Goal: Task Accomplishment & Management: Complete application form

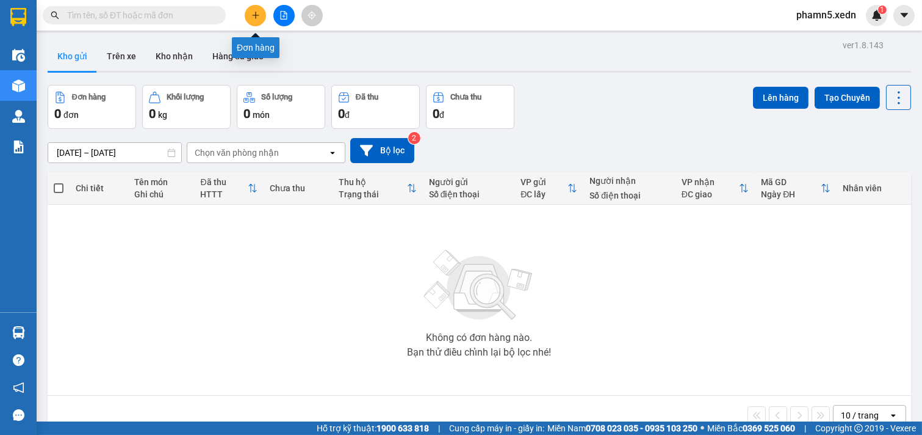
click at [252, 12] on icon "plus" at bounding box center [256, 15] width 9 height 9
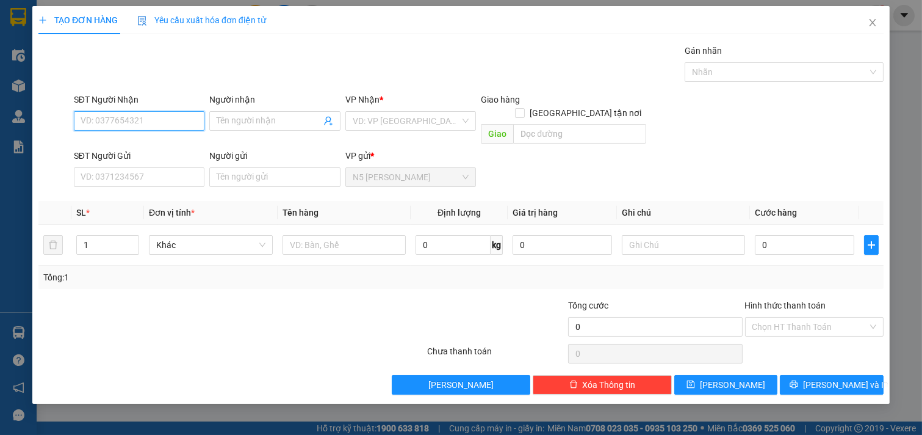
click at [136, 118] on input "SĐT Người Nhận" at bounding box center [139, 121] width 131 height 20
click at [138, 149] on div "0982351457 - [GEOGRAPHIC_DATA]" at bounding box center [149, 145] width 137 height 13
type input "0982351457"
type input "GARA LÂM"
type input "[PERSON_NAME]"
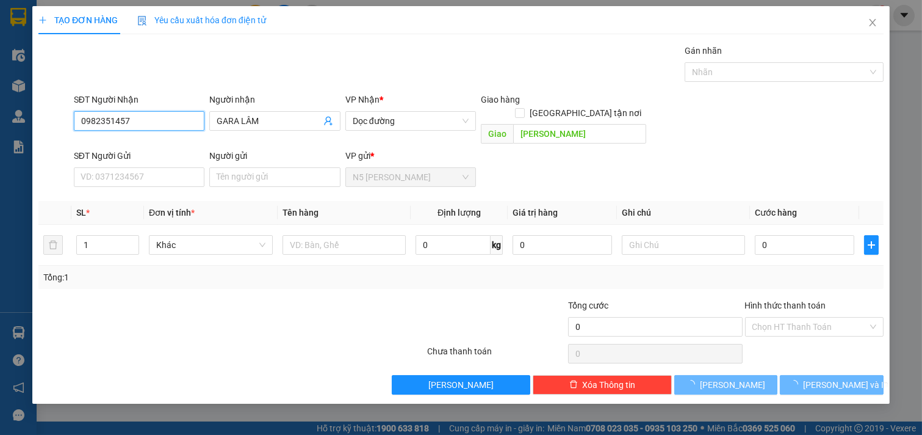
type input "40.000"
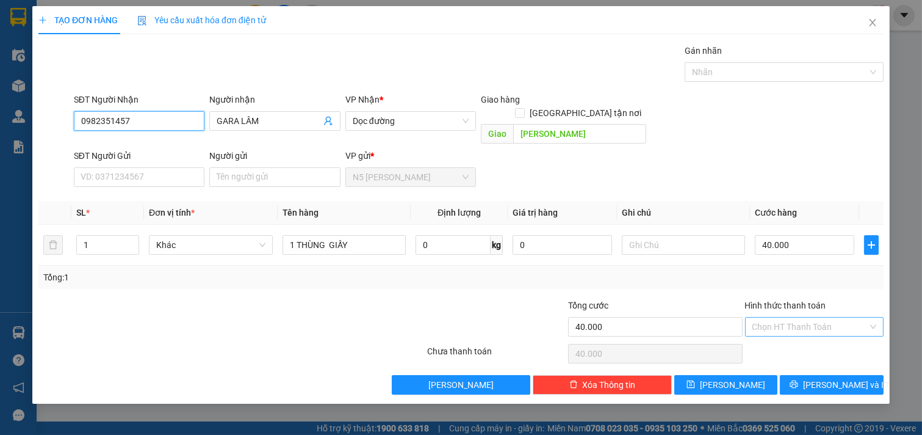
type input "0982351457"
click at [789, 317] on input "Hình thức thanh toán" at bounding box center [811, 326] width 116 height 18
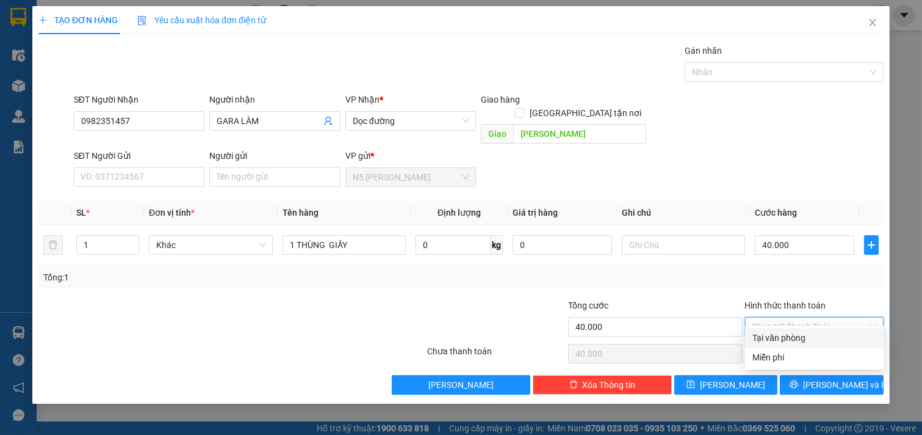
click at [790, 338] on div "Tại văn phòng" at bounding box center [815, 337] width 125 height 13
type input "0"
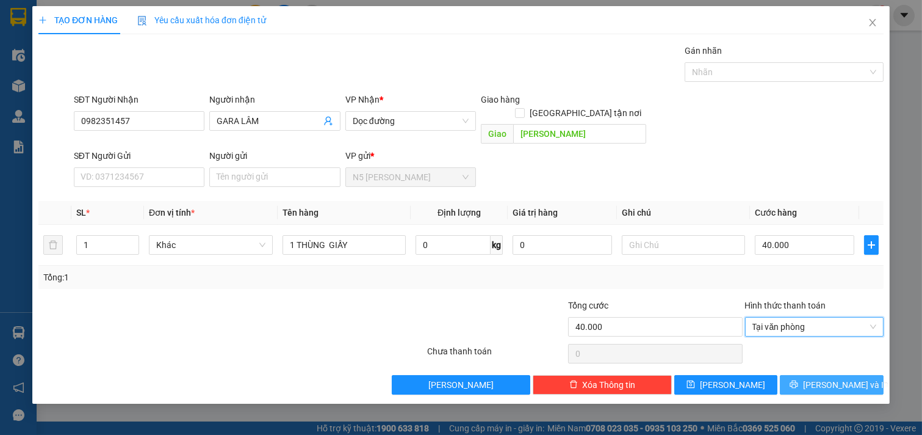
click at [799, 380] on icon "printer" at bounding box center [794, 384] width 9 height 9
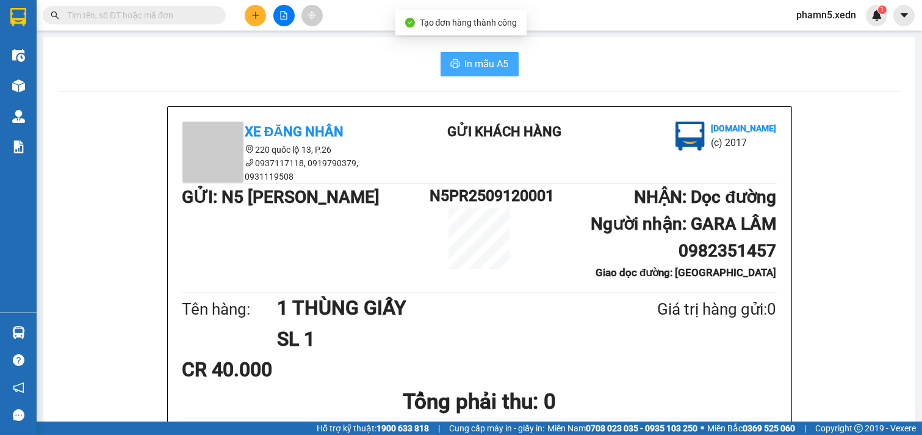
click at [484, 62] on span "In mẫu A5" at bounding box center [487, 63] width 44 height 15
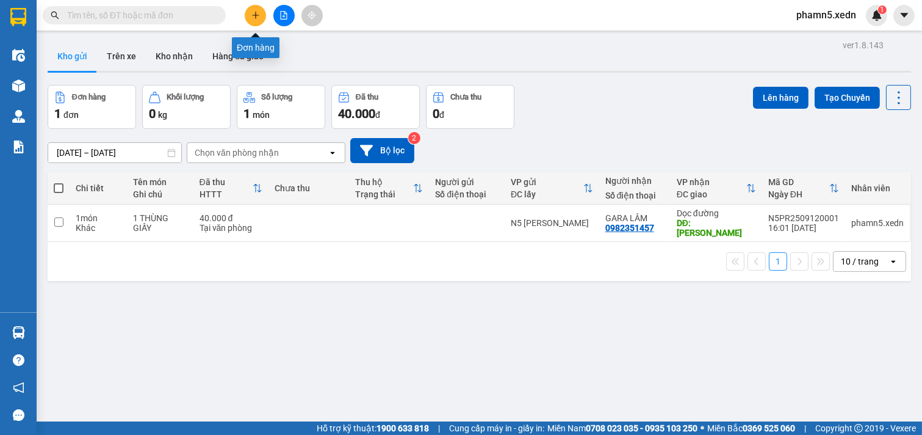
click at [253, 11] on icon "plus" at bounding box center [256, 15] width 9 height 9
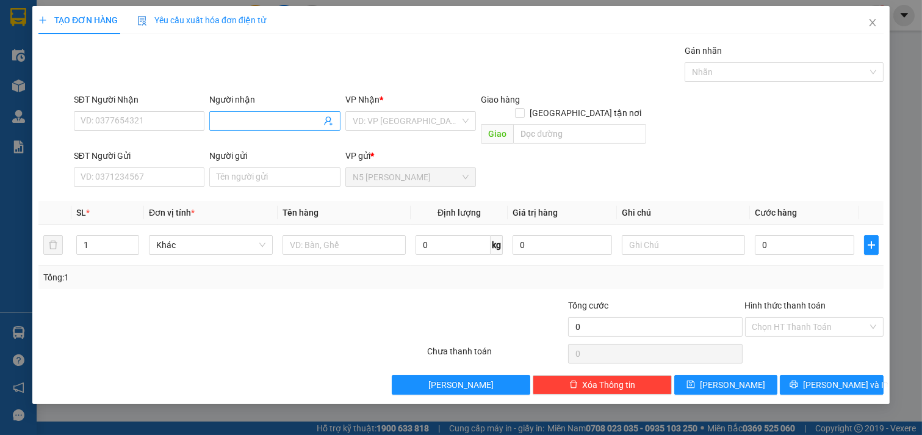
click at [234, 115] on input "Người nhận" at bounding box center [269, 120] width 104 height 13
type input "k"
type input "ku la"
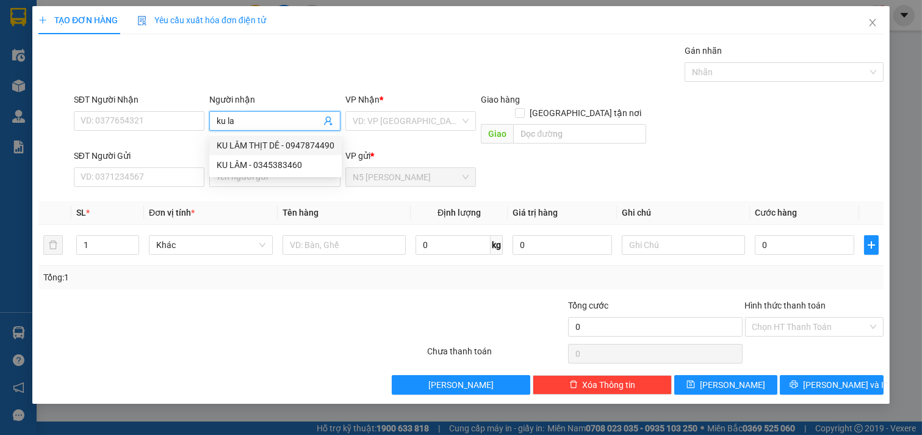
click at [269, 142] on div "KU LÂM THỊT DÊ - 0947874490" at bounding box center [276, 145] width 118 height 13
type input "0947874490"
type input "KU LÂM THỊT DÊ"
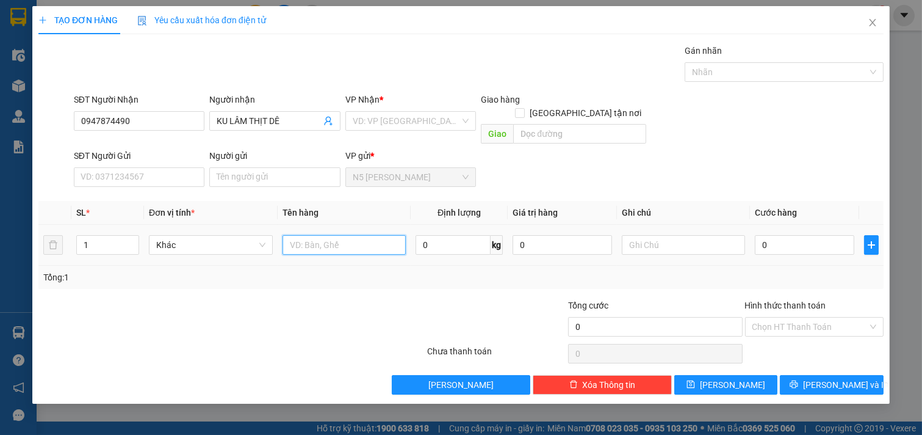
click at [350, 236] on input "text" at bounding box center [345, 245] width 124 height 20
type input "1 XỐP NHỎ"
click at [795, 236] on input "0" at bounding box center [805, 245] width 100 height 20
type input "5"
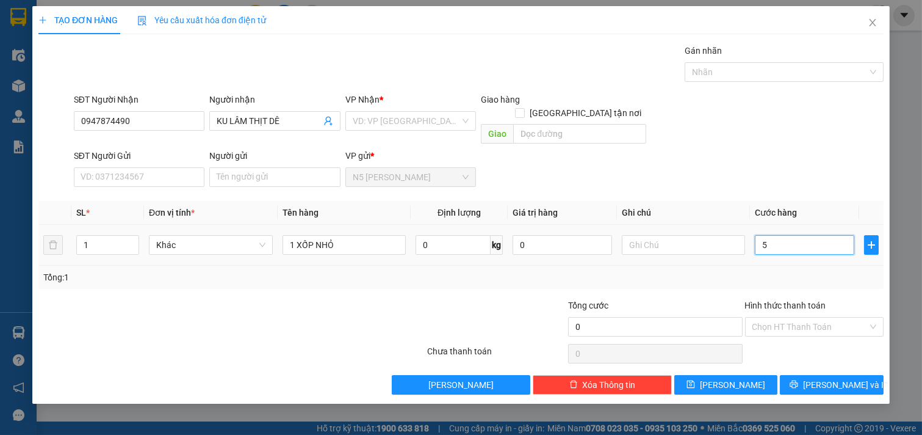
type input "5"
type input "50"
click at [821, 317] on input "Hình thức thanh toán" at bounding box center [811, 326] width 116 height 18
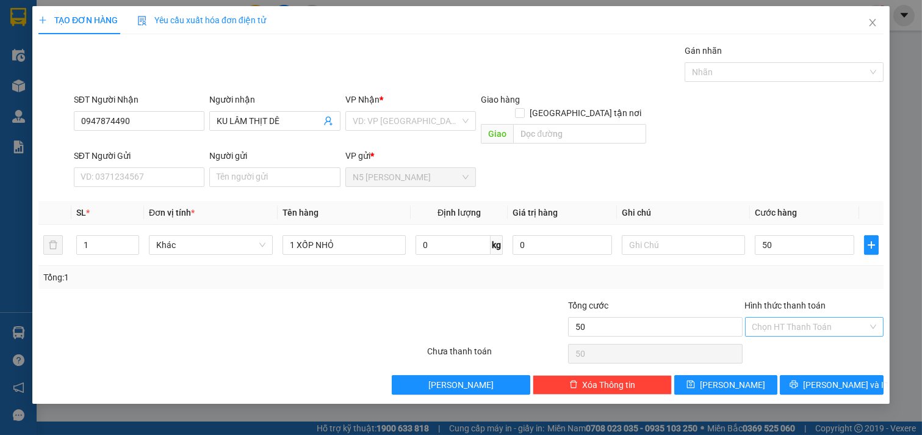
type input "50.000"
click at [799, 338] on div "Tại văn phòng" at bounding box center [815, 337] width 125 height 13
type input "0"
click at [821, 375] on button "[PERSON_NAME] và In" at bounding box center [832, 385] width 104 height 20
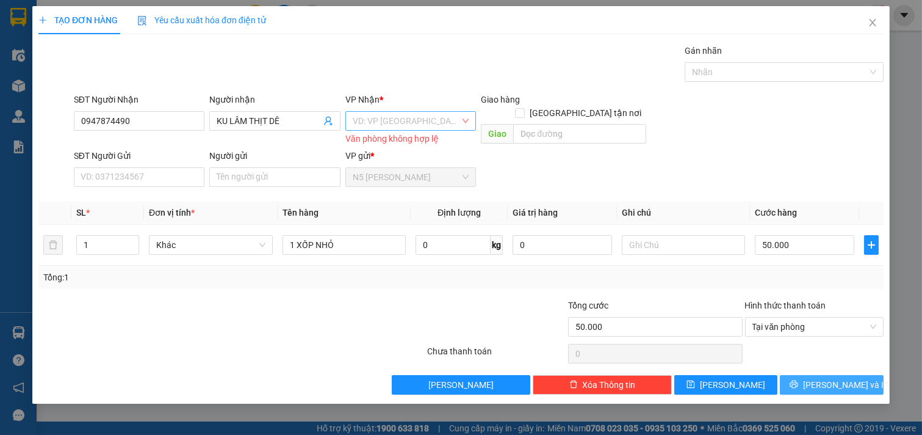
click at [471, 120] on div "VD: VP [GEOGRAPHIC_DATA]" at bounding box center [411, 121] width 131 height 20
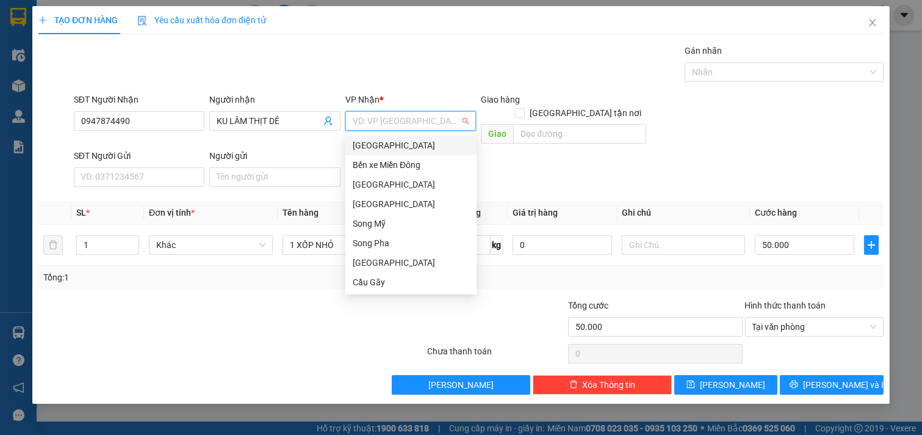
click at [380, 142] on div "[GEOGRAPHIC_DATA]" at bounding box center [411, 145] width 117 height 13
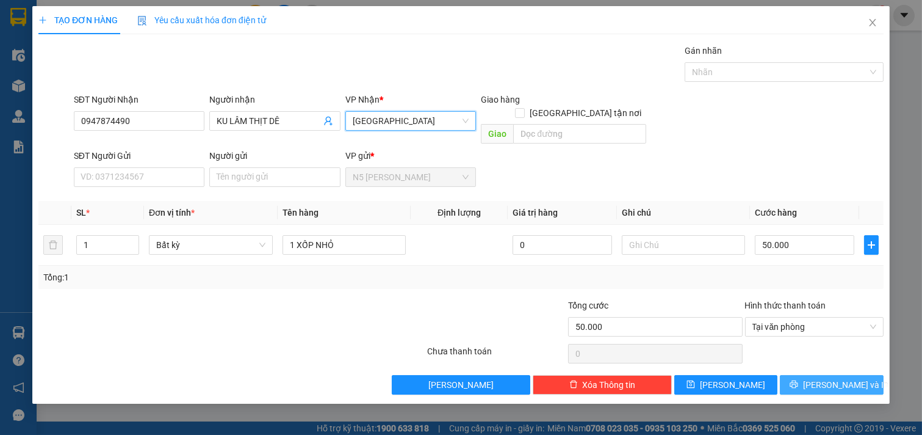
click at [829, 378] on span "[PERSON_NAME] và In" at bounding box center [845, 384] width 85 height 13
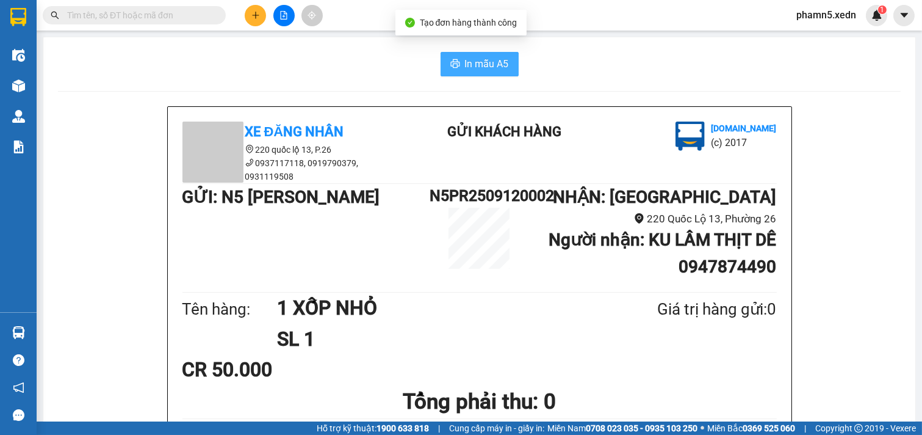
click at [493, 64] on span "In mẫu A5" at bounding box center [487, 63] width 44 height 15
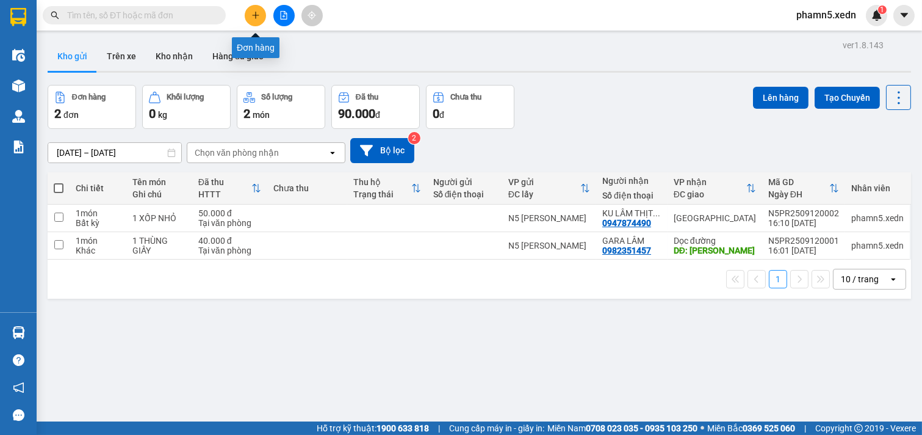
click at [257, 16] on icon "plus" at bounding box center [256, 15] width 9 height 9
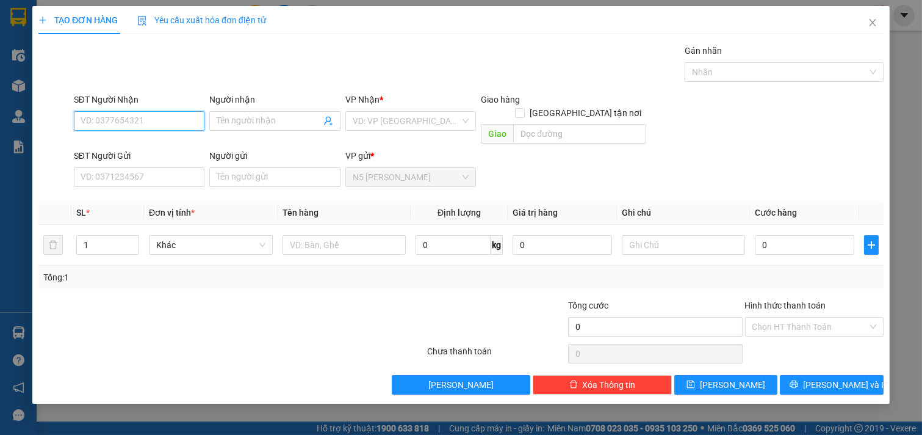
drag, startPoint x: 184, startPoint y: 123, endPoint x: 193, endPoint y: 118, distance: 10.2
click at [187, 121] on input "SĐT Người Nhận" at bounding box center [139, 121] width 131 height 20
drag, startPoint x: 177, startPoint y: 143, endPoint x: 187, endPoint y: 138, distance: 11.2
click at [183, 142] on div "0706301998 - XUÂN" at bounding box center [139, 145] width 117 height 13
type input "0706301998"
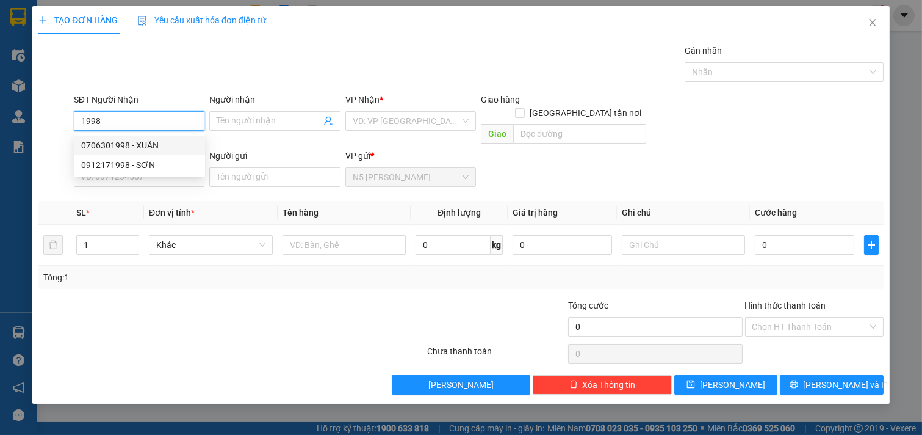
type input "XUÂN"
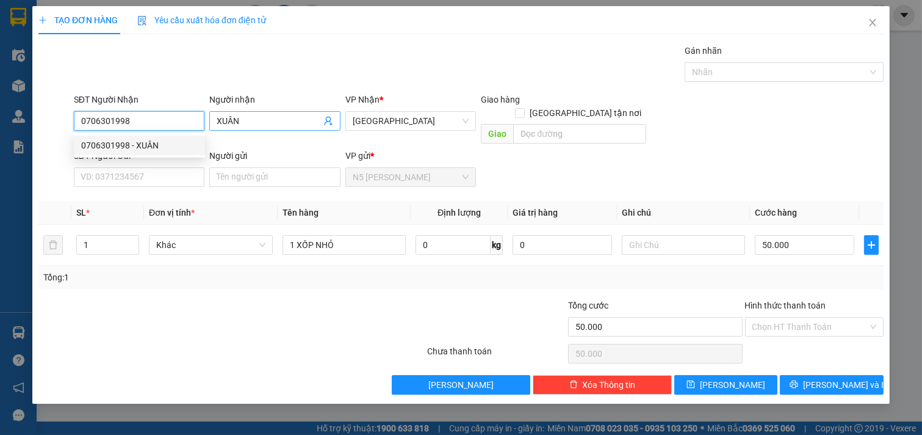
type input "50.000"
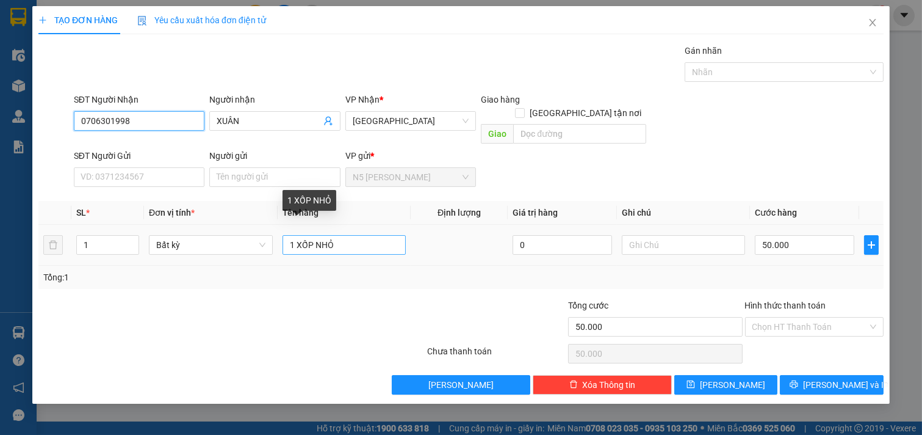
type input "0706301998"
click at [374, 235] on input "1 XỐP NHỎ" at bounding box center [345, 245] width 124 height 20
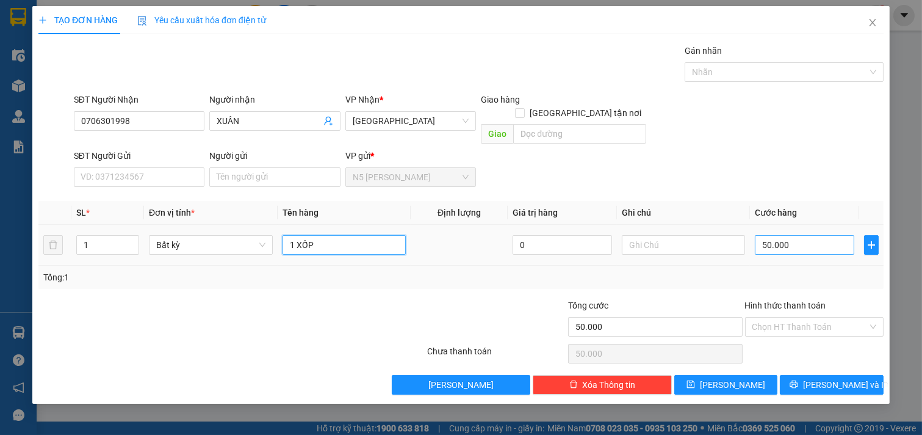
type input "1 XỐP"
click at [813, 235] on input "50.000" at bounding box center [805, 245] width 100 height 20
type input "6"
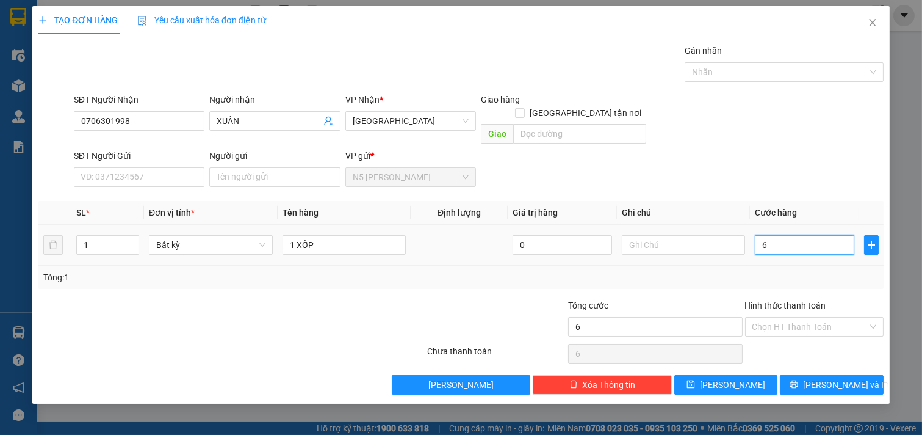
type input "60"
type input "600"
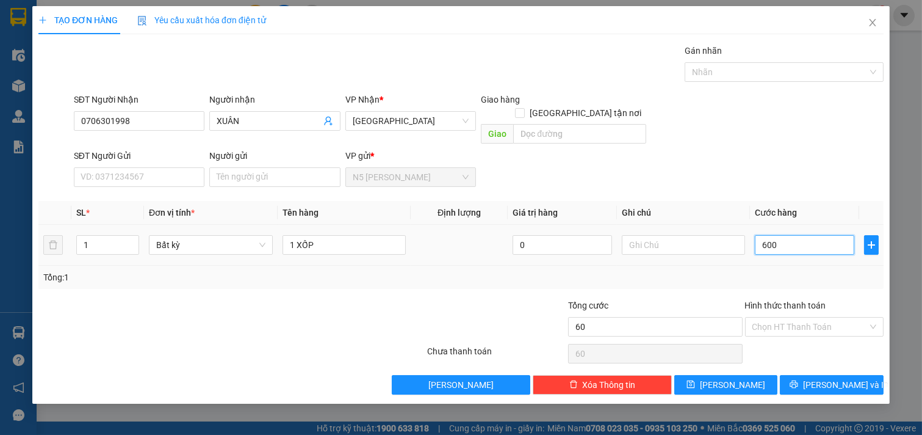
type input "600"
type input "6.000"
type input "60.000"
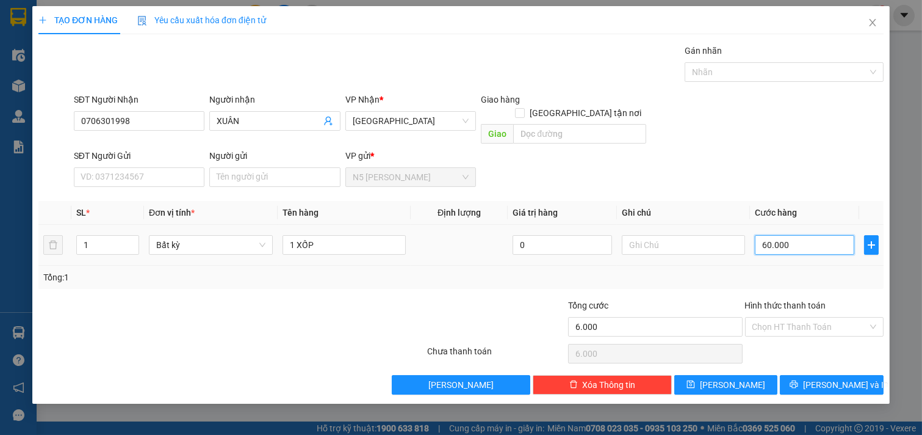
type input "60.000"
click at [818, 375] on button "[PERSON_NAME] và In" at bounding box center [832, 385] width 104 height 20
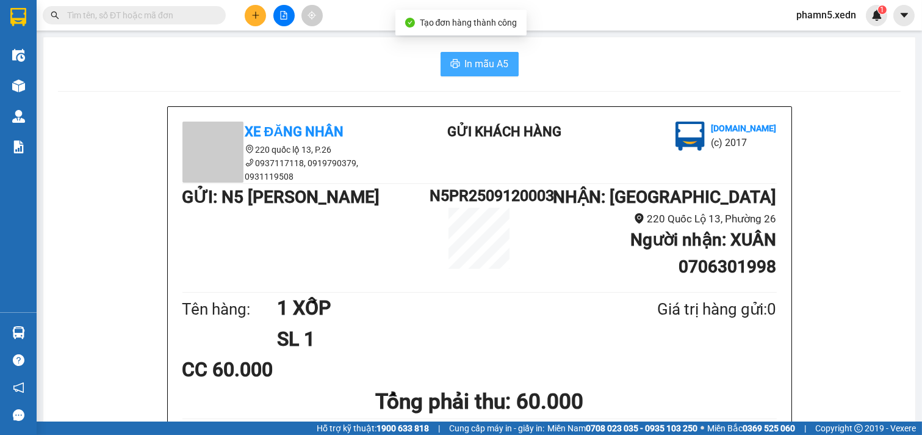
click at [487, 62] on span "In mẫu A5" at bounding box center [487, 63] width 44 height 15
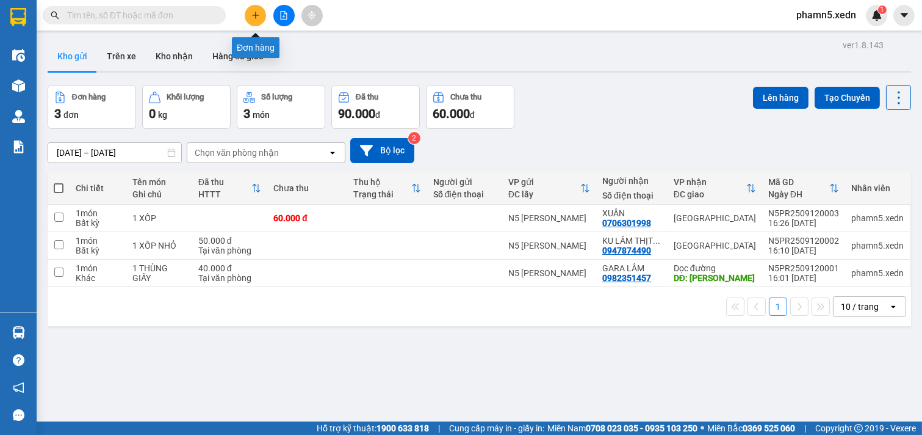
click at [253, 13] on icon "plus" at bounding box center [256, 15] width 9 height 9
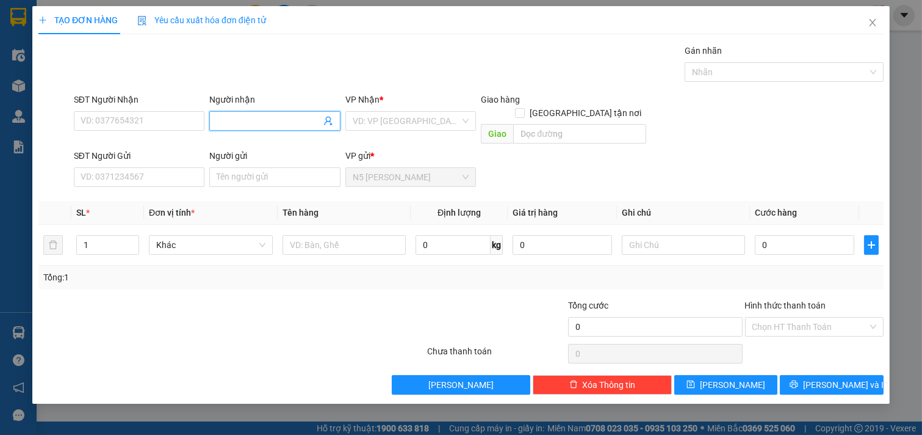
click at [249, 120] on input "Người nhận" at bounding box center [269, 120] width 104 height 13
click at [231, 125] on input "[DEMOGRAPHIC_DATA]" at bounding box center [269, 120] width 104 height 13
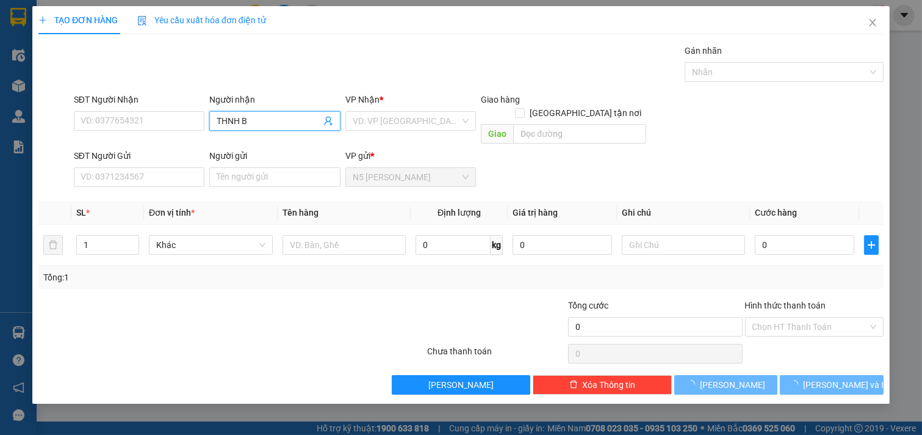
type input "THÀNH B"
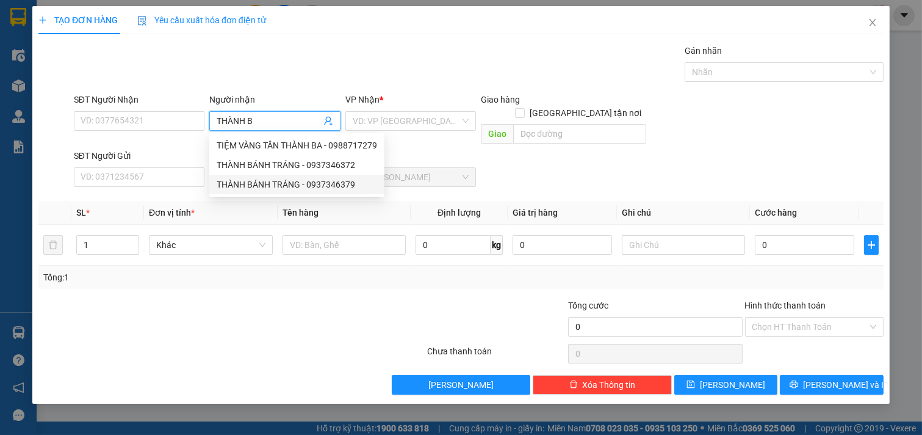
click at [270, 182] on div "THÀNH BÁNH TRÁNG - 0937346379" at bounding box center [297, 184] width 161 height 13
type input "0937346379"
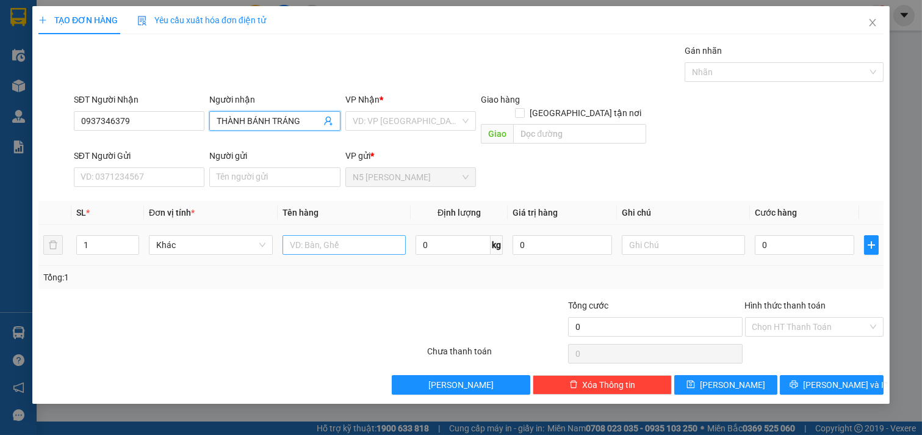
type input "THÀNH BÁNH TRÁNG"
click at [295, 235] on input "text" at bounding box center [345, 245] width 124 height 20
type input "1 THÙNG BÁNH TRÁNG"
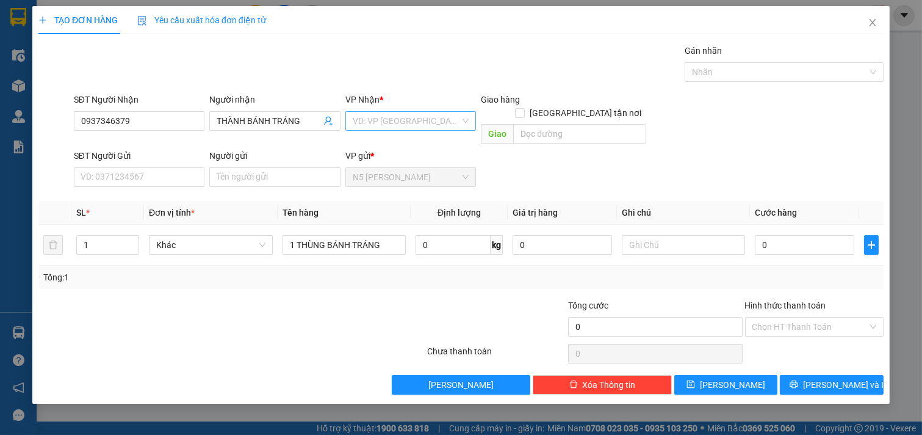
click at [391, 121] on input "search" at bounding box center [407, 121] width 108 height 18
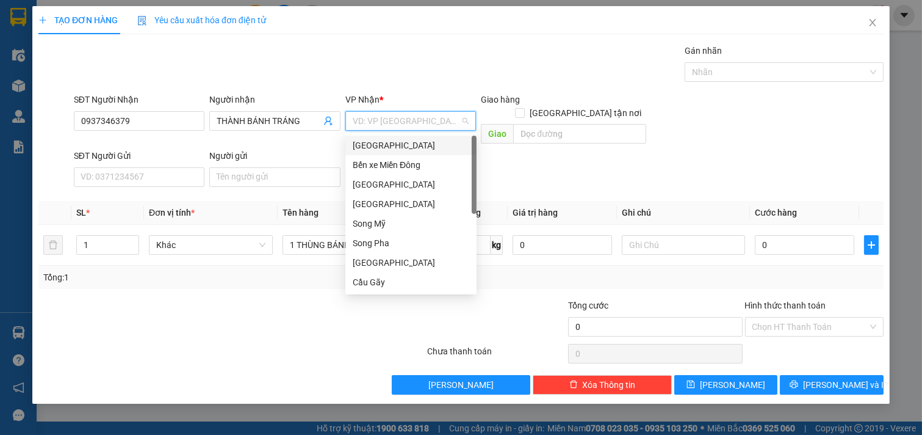
click at [394, 148] on div "[GEOGRAPHIC_DATA]" at bounding box center [411, 145] width 117 height 13
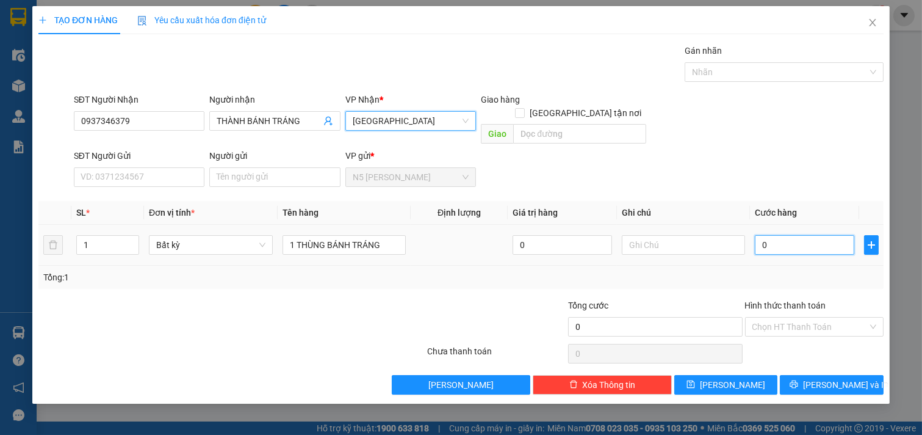
click at [794, 235] on input "0" at bounding box center [805, 245] width 100 height 20
type input "8"
type input "80"
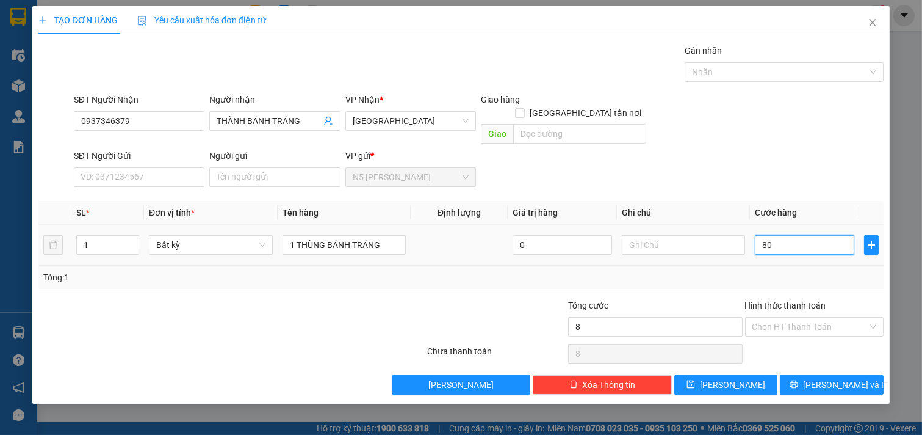
type input "80"
click at [794, 317] on input "Hình thức thanh toán" at bounding box center [811, 326] width 116 height 18
type input "80.000"
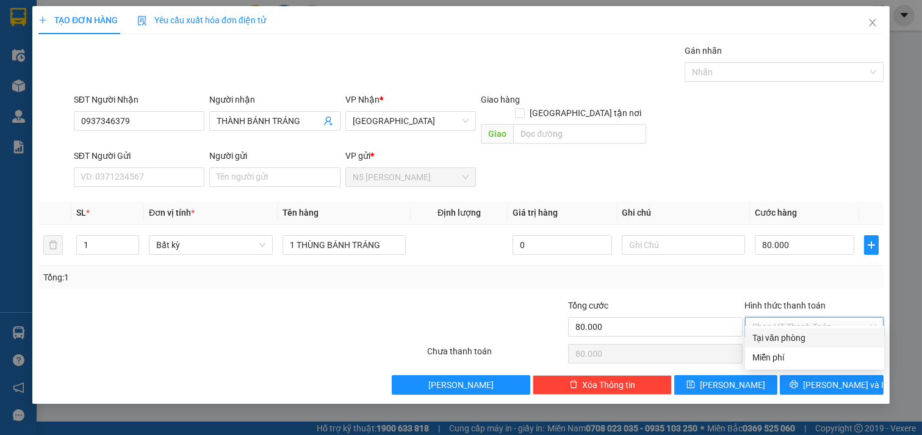
click at [791, 332] on div "Tại văn phòng" at bounding box center [815, 337] width 125 height 13
type input "0"
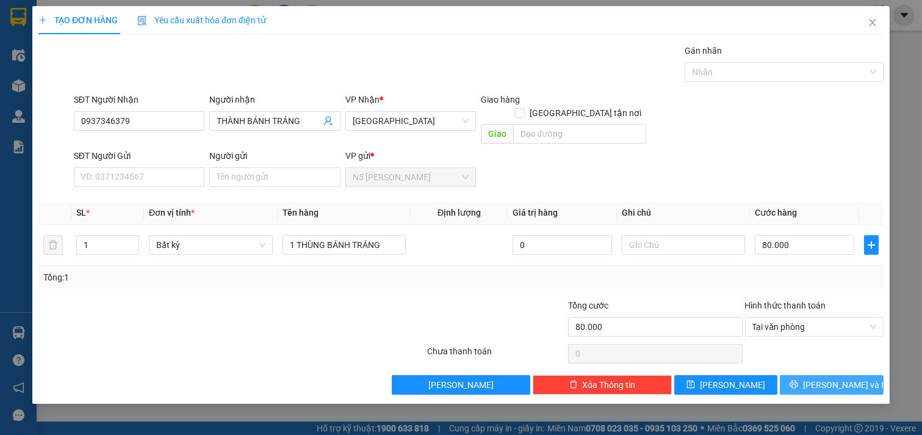
click at [799, 380] on icon "printer" at bounding box center [794, 384] width 9 height 9
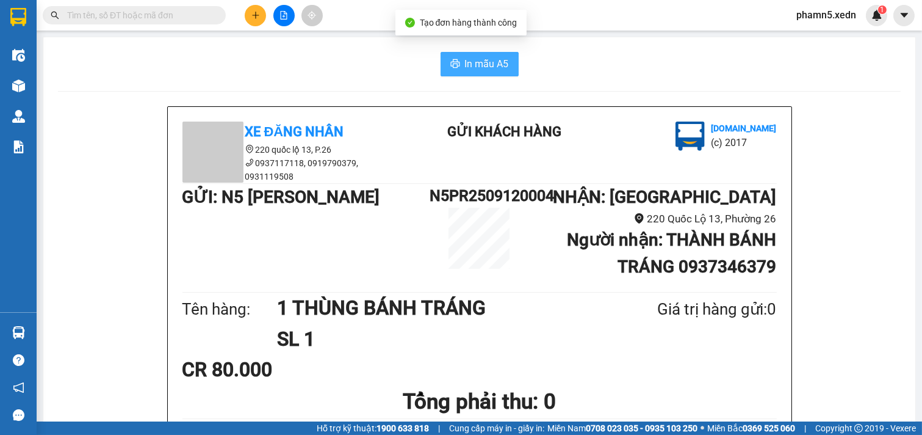
click at [465, 61] on span "In mẫu A5" at bounding box center [487, 63] width 44 height 15
